Goal: Obtain resource: Download file/media

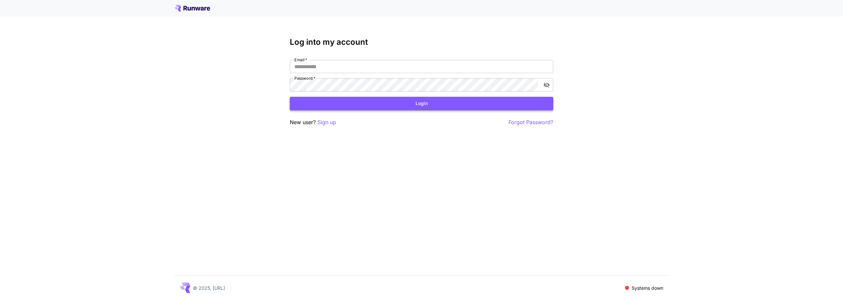
type input "**********"
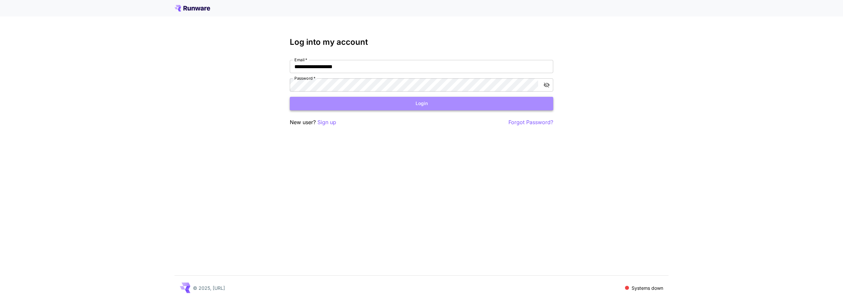
click at [452, 105] on button "Login" at bounding box center [421, 103] width 263 height 13
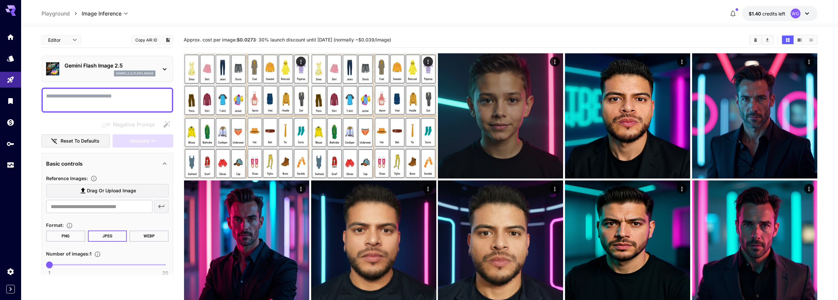
click at [90, 69] on p "Gemini Flash Image 2.5" at bounding box center [110, 66] width 91 height 8
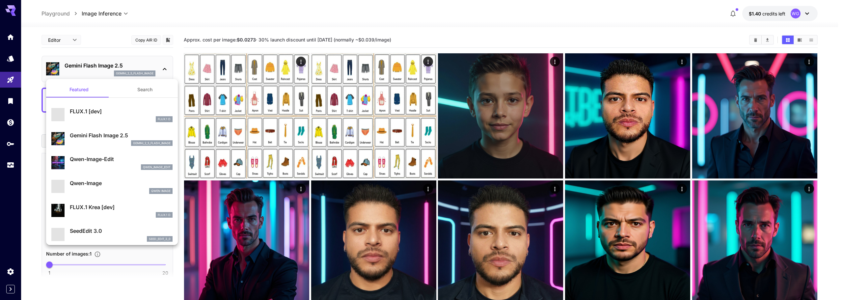
click at [90, 69] on div at bounding box center [421, 150] width 843 height 300
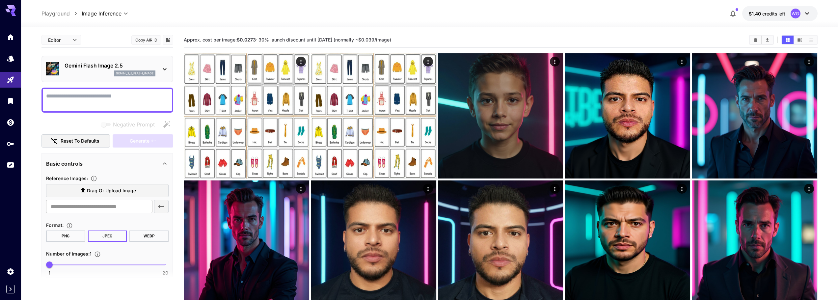
click at [90, 69] on p "Gemini Flash Image 2.5" at bounding box center [110, 66] width 91 height 8
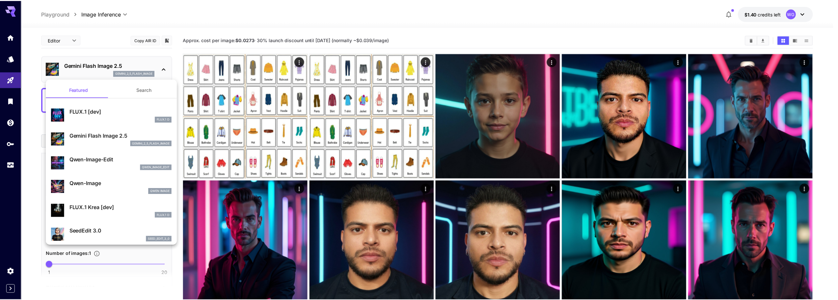
scroll to position [66, 0]
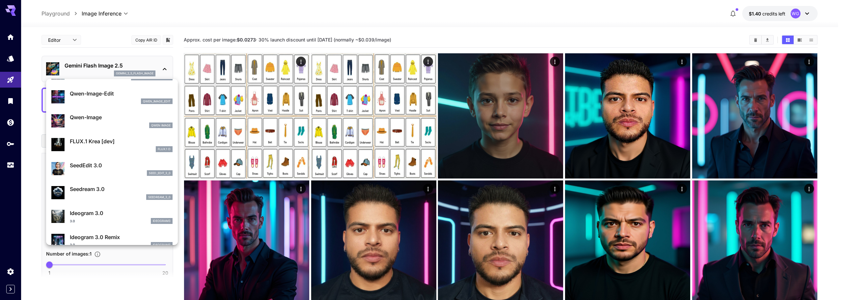
click at [682, 60] on div at bounding box center [421, 150] width 843 height 300
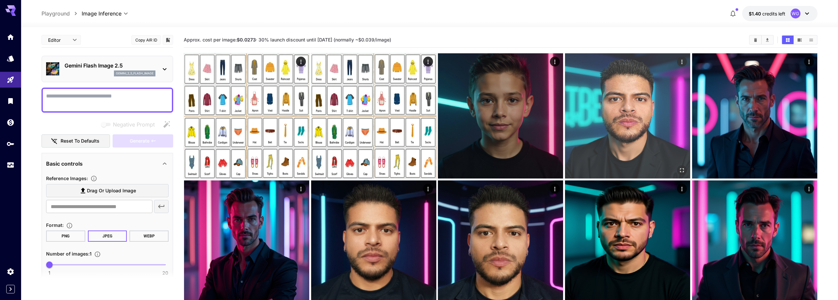
click at [623, 110] on img at bounding box center [627, 115] width 125 height 125
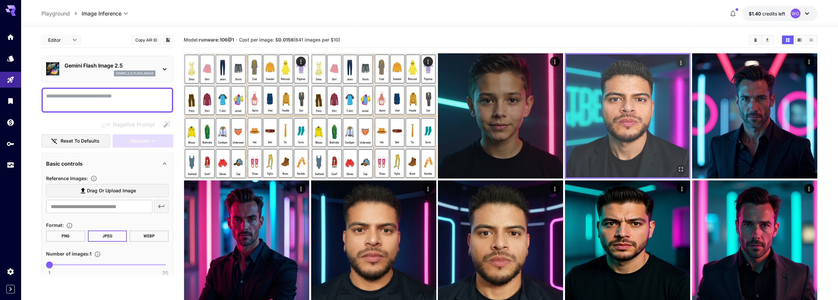
click at [635, 119] on img at bounding box center [627, 115] width 123 height 123
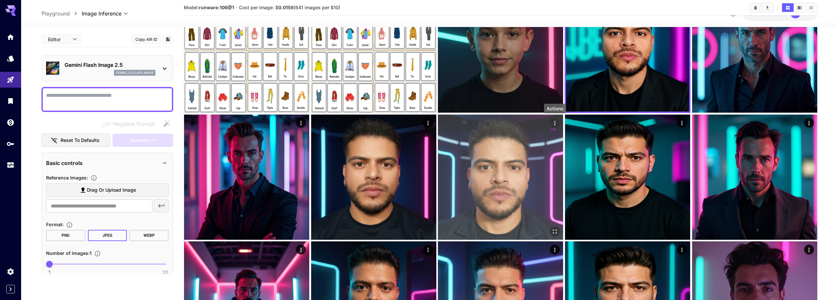
click at [553, 124] on icon "Actions" at bounding box center [555, 122] width 7 height 7
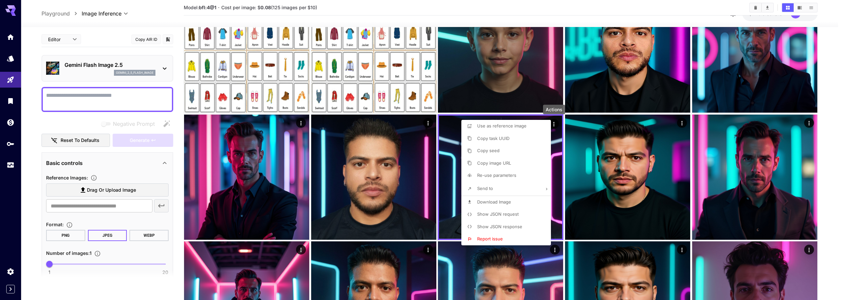
click at [498, 202] on span "Download Image" at bounding box center [494, 201] width 34 height 5
drag, startPoint x: 834, startPoint y: 65, endPoint x: 761, endPoint y: 65, distance: 72.8
click at [834, 65] on div at bounding box center [421, 150] width 843 height 300
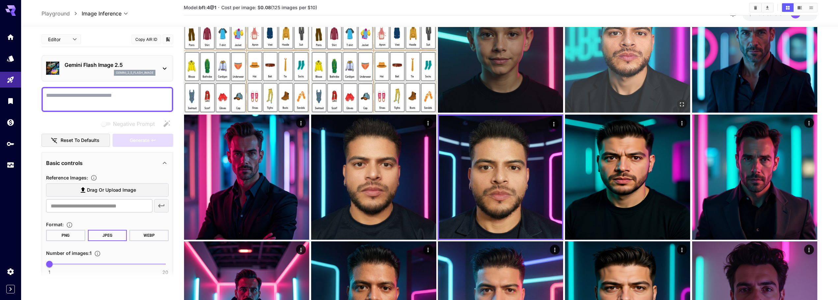
scroll to position [0, 0]
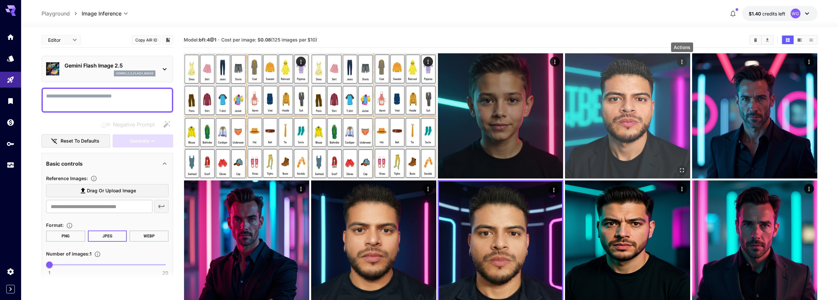
click at [680, 63] on icon "Actions" at bounding box center [681, 62] width 7 height 7
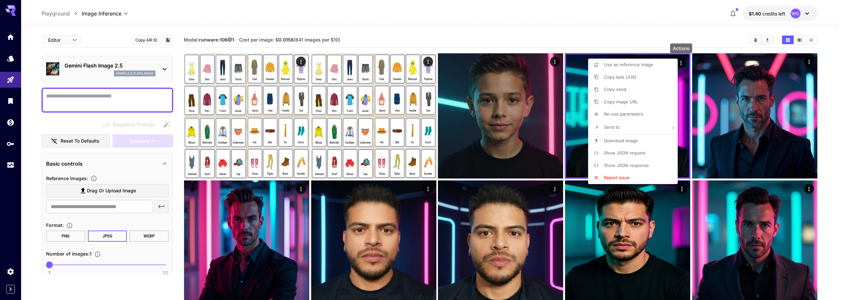
click at [616, 140] on span "Download Image" at bounding box center [621, 140] width 34 height 5
click at [493, 26] on div at bounding box center [421, 150] width 843 height 300
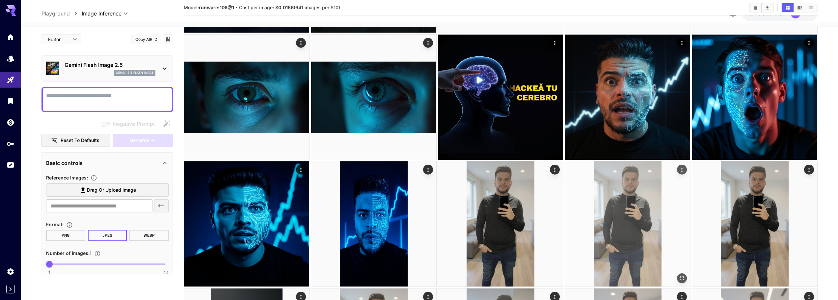
scroll to position [658, 0]
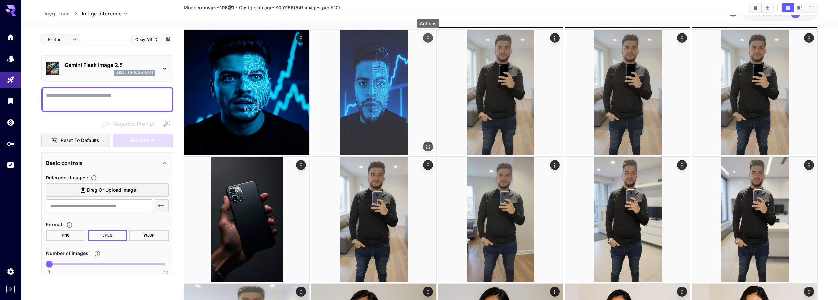
click at [428, 40] on icon "Actions" at bounding box center [427, 38] width 1 height 4
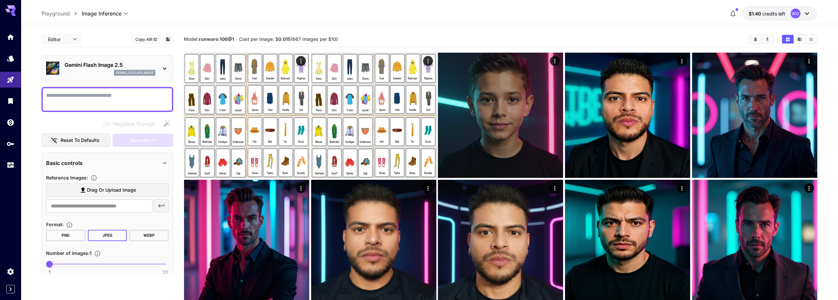
scroll to position [0, 0]
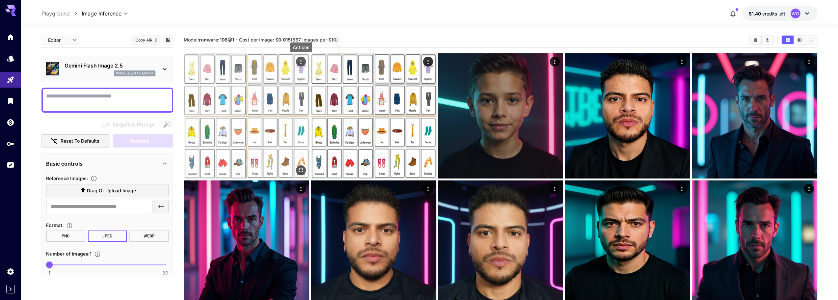
click at [302, 63] on icon "Actions" at bounding box center [301, 62] width 7 height 7
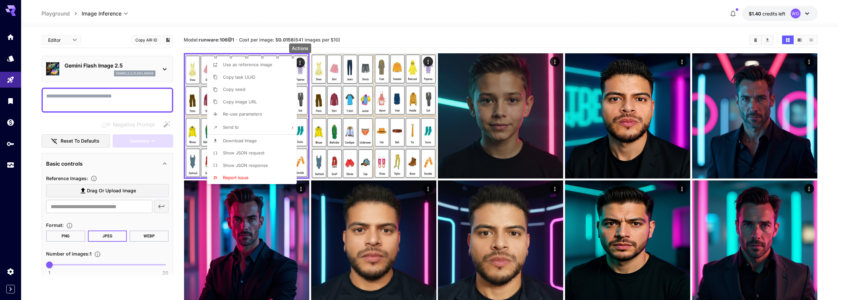
click at [428, 21] on div at bounding box center [421, 150] width 843 height 300
